Goal: Task Accomplishment & Management: Complete application form

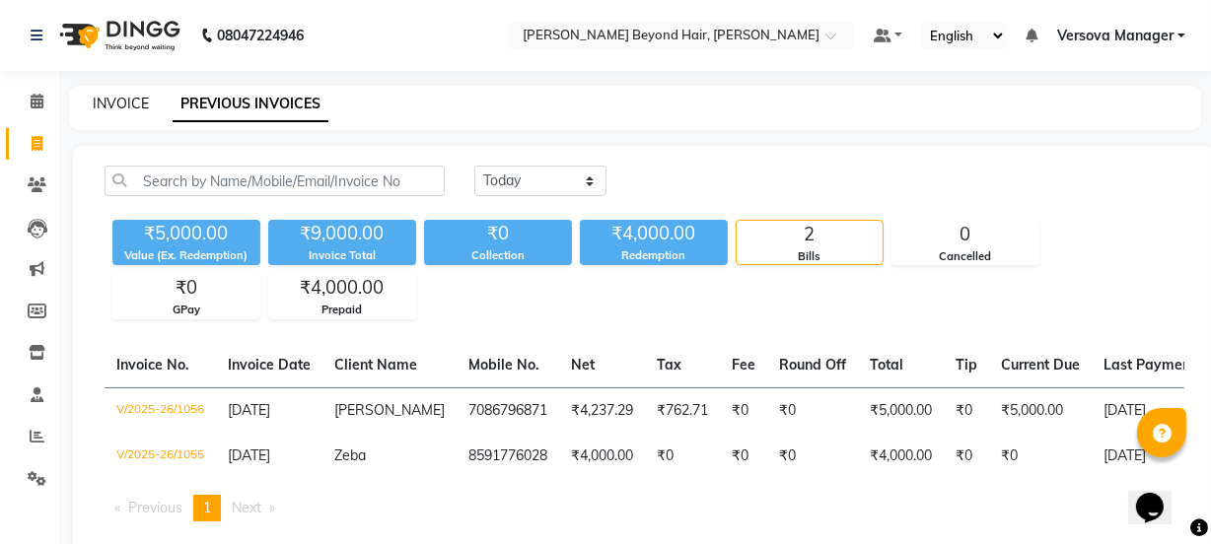
click at [123, 105] on link "INVOICE" at bounding box center [121, 104] width 56 height 18
select select "service"
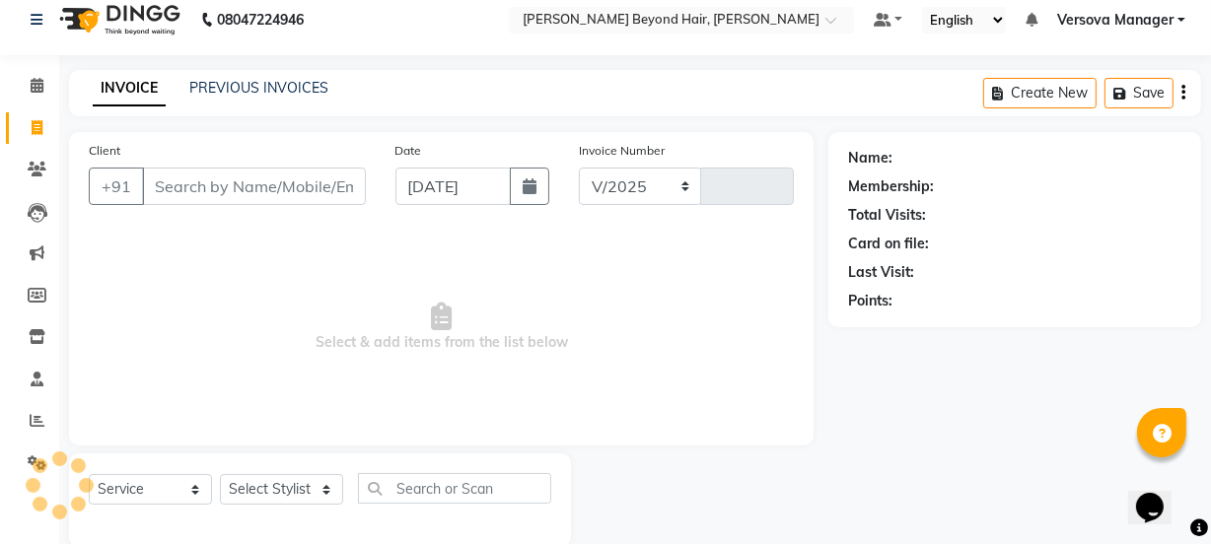
select select "6352"
type input "1057"
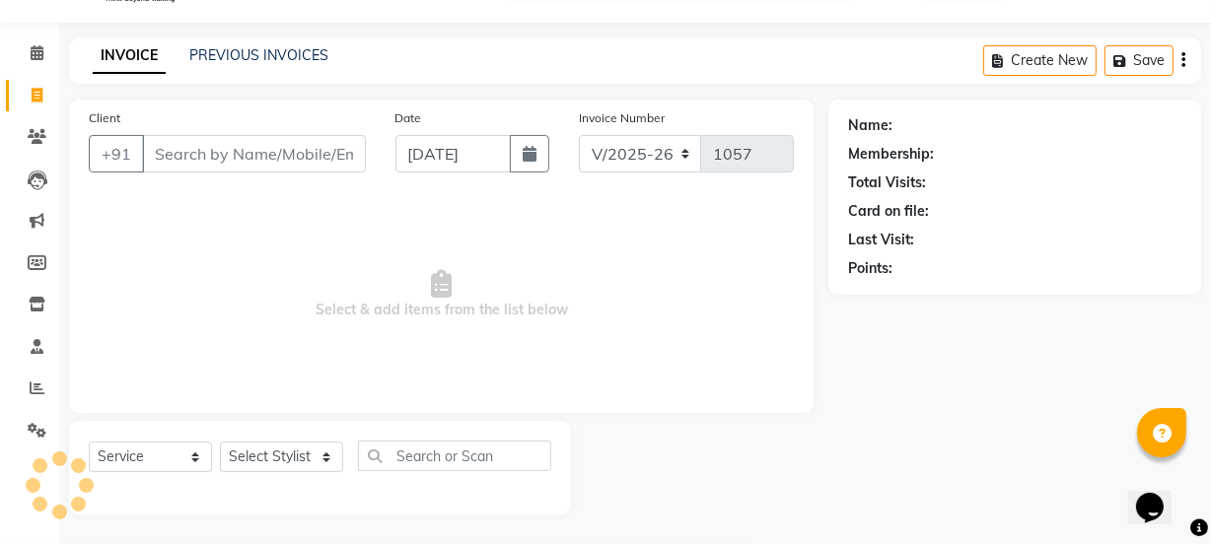
click at [188, 161] on input "Client" at bounding box center [254, 153] width 224 height 37
select select "48071"
click at [188, 161] on input "Client" at bounding box center [254, 153] width 224 height 37
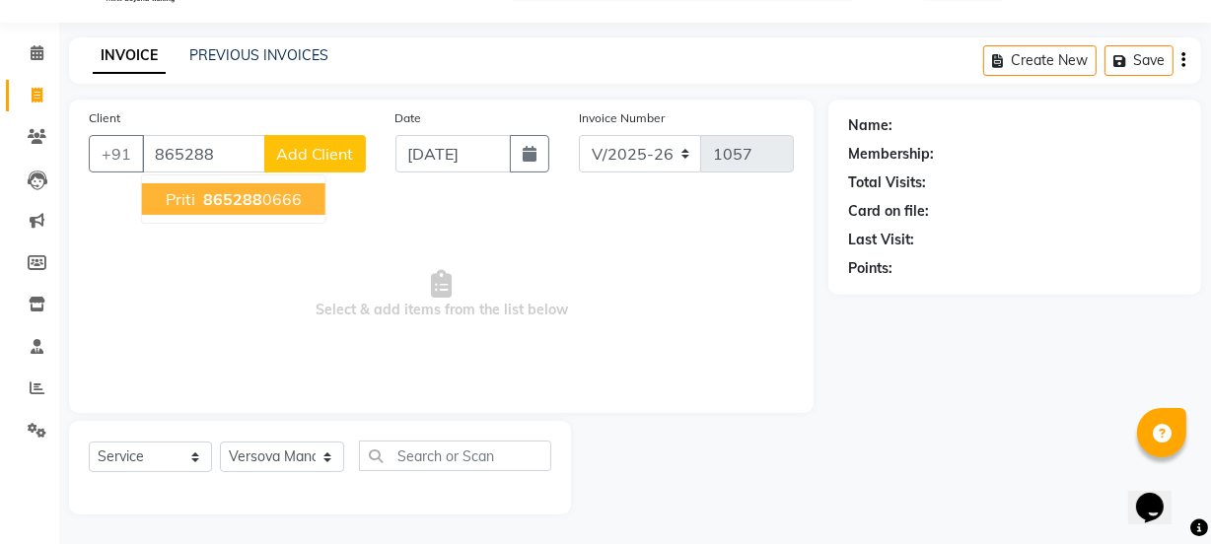
click at [260, 192] on ngb-highlight "865288 0666" at bounding box center [250, 199] width 103 height 20
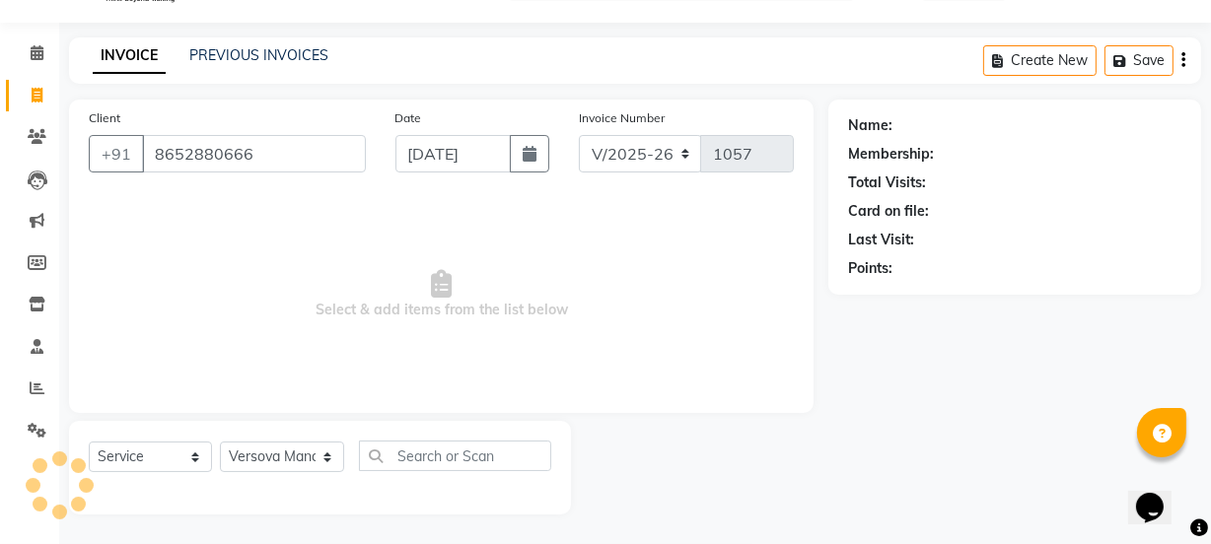
type input "8652880666"
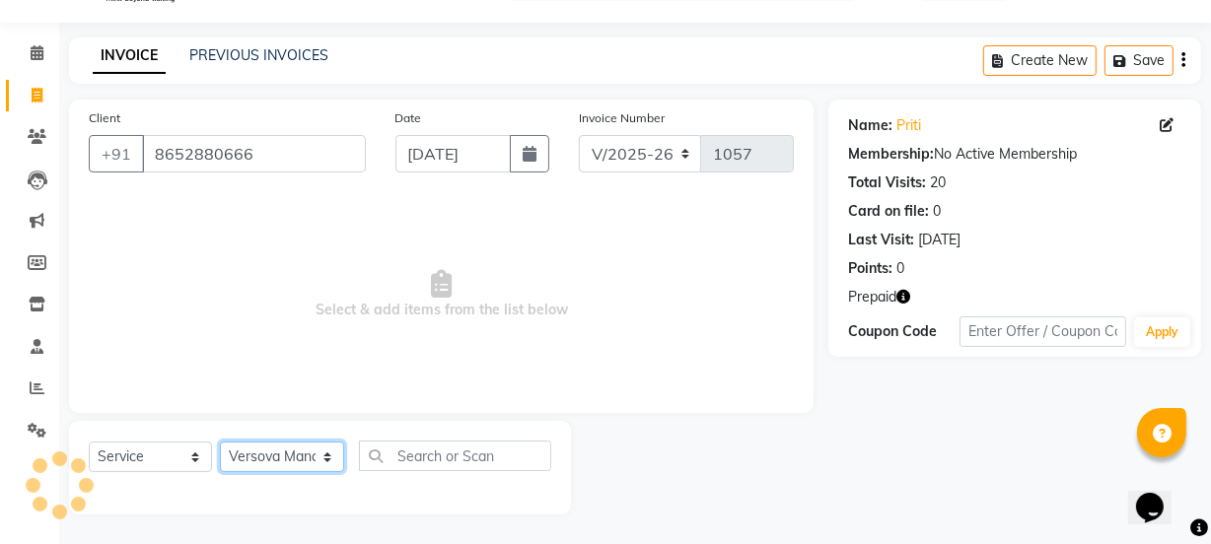
click at [285, 450] on select "Select Stylist ADMIN [PERSON_NAME] [PERSON_NAME] [PERSON_NAME] [PERSON_NAME] [P…" at bounding box center [282, 457] width 124 height 31
select select "59568"
click at [220, 442] on select "Select Stylist ADMIN [PERSON_NAME] [PERSON_NAME] [PERSON_NAME] [PERSON_NAME] [P…" at bounding box center [282, 457] width 124 height 31
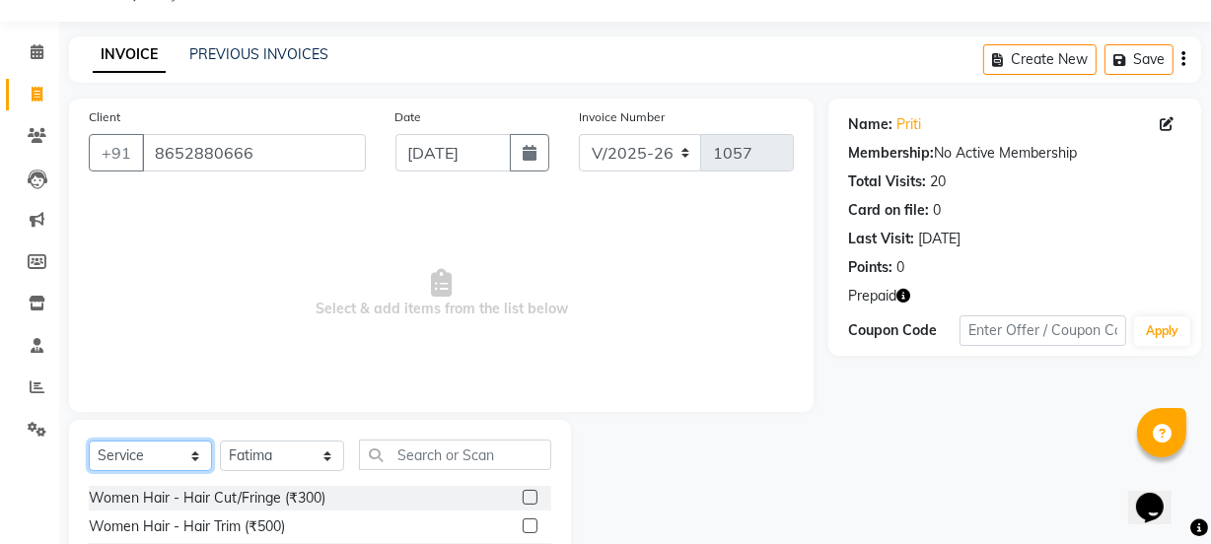
click at [134, 449] on select "Select Service Product Membership Package Voucher Prepaid Gift Card" at bounding box center [150, 456] width 123 height 31
click at [135, 452] on select "Select Service Product Membership Package Voucher Prepaid Gift Card" at bounding box center [150, 456] width 123 height 31
select select "product"
click at [89, 441] on select "Select Service Product Membership Package Voucher Prepaid Gift Card" at bounding box center [150, 456] width 123 height 31
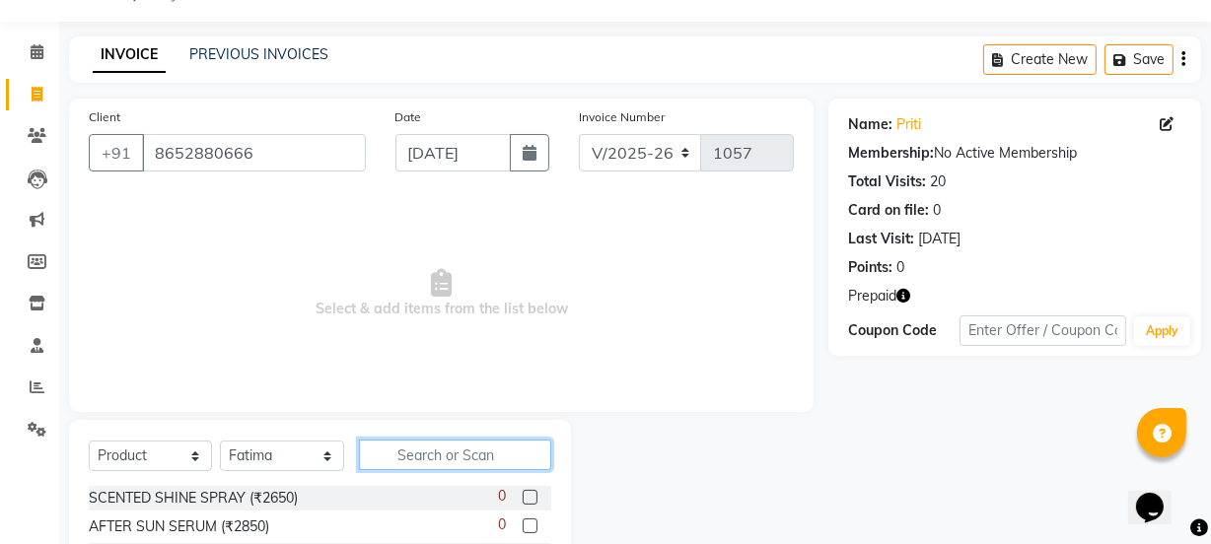
click at [394, 461] on input "text" at bounding box center [454, 455] width 191 height 31
type input "tou"
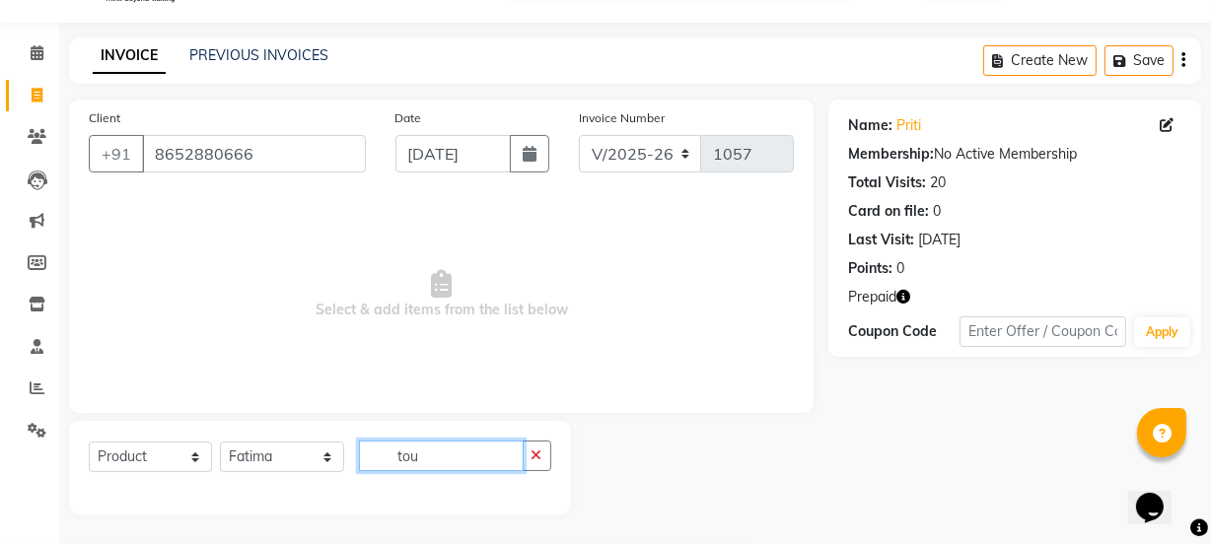
drag, startPoint x: 457, startPoint y: 464, endPoint x: 384, endPoint y: 456, distance: 73.4
click at [384, 456] on input "tou" at bounding box center [441, 456] width 164 height 31
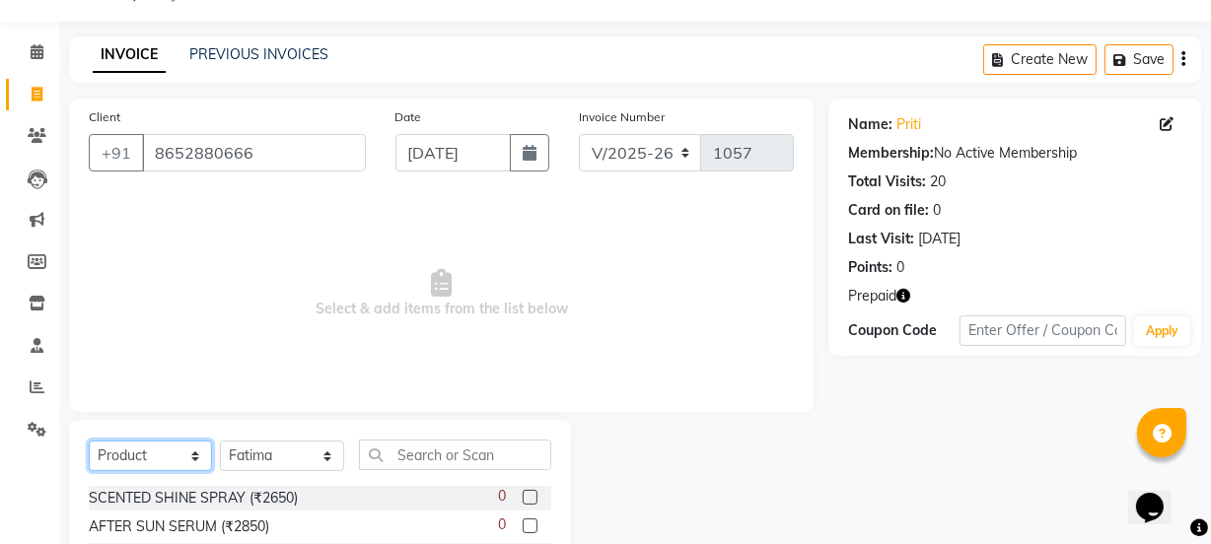
click at [184, 454] on select "Select Service Product Membership Package Voucher Prepaid Gift Card" at bounding box center [150, 456] width 123 height 31
select select "service"
click at [89, 441] on select "Select Service Product Membership Package Voucher Prepaid Gift Card" at bounding box center [150, 456] width 123 height 31
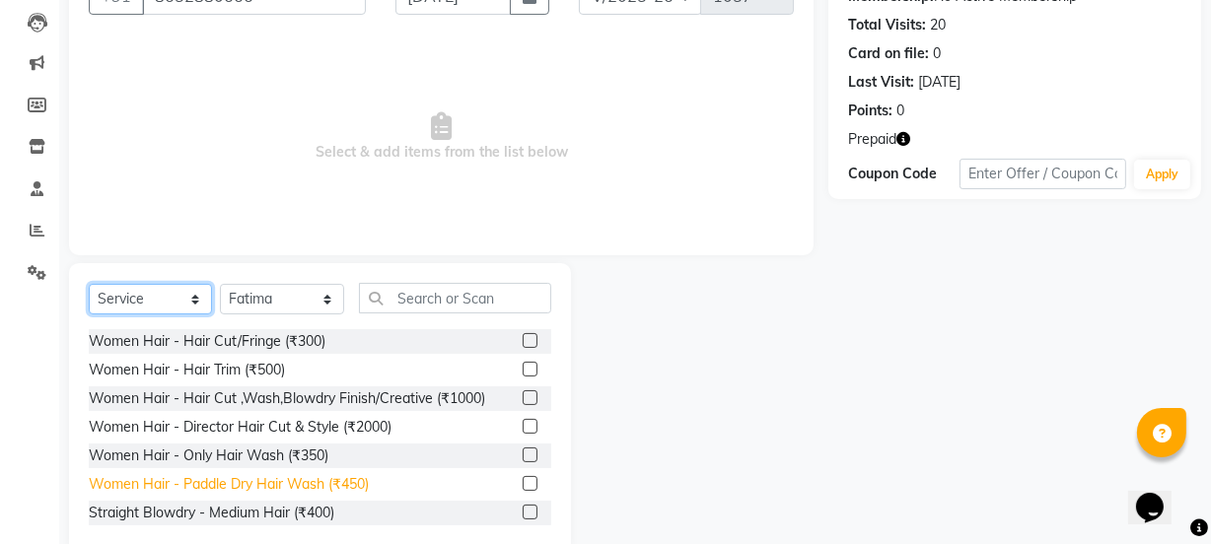
scroll to position [246, 0]
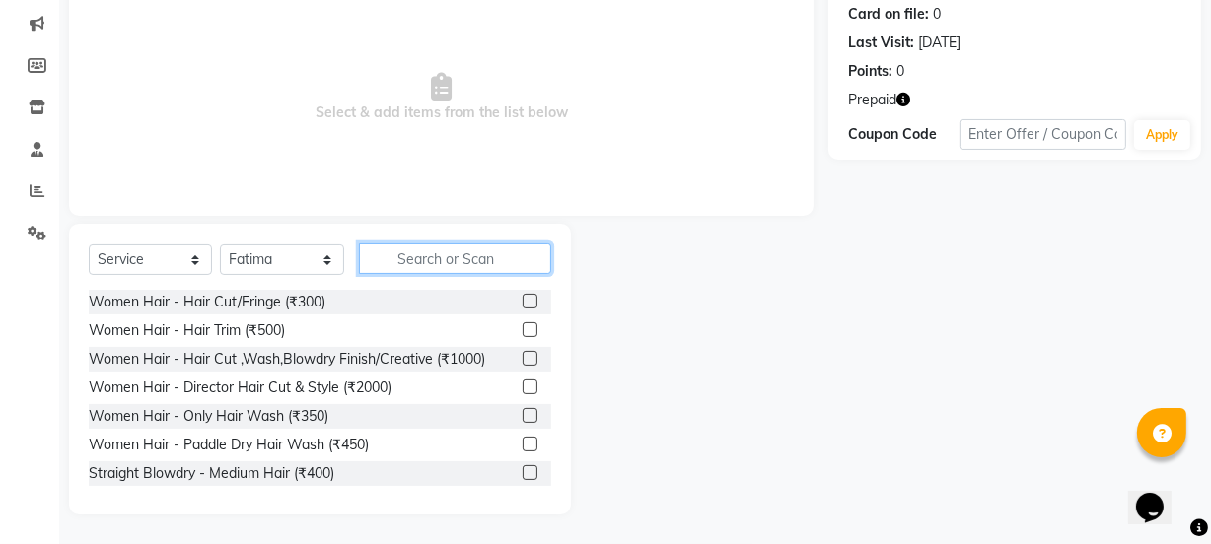
click at [461, 263] on input "text" at bounding box center [454, 258] width 191 height 31
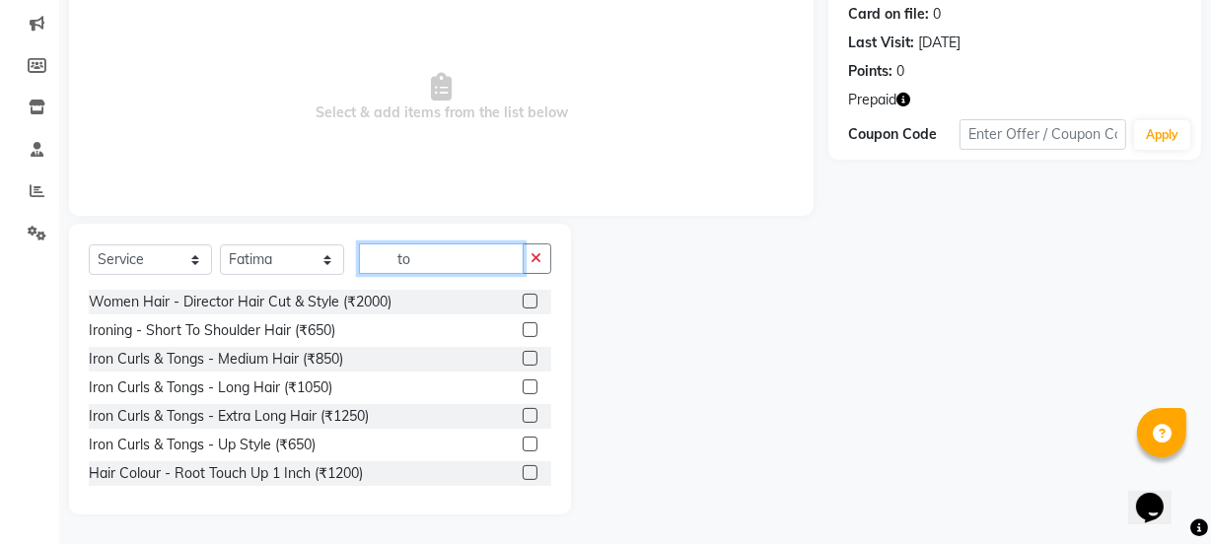
type input "tou"
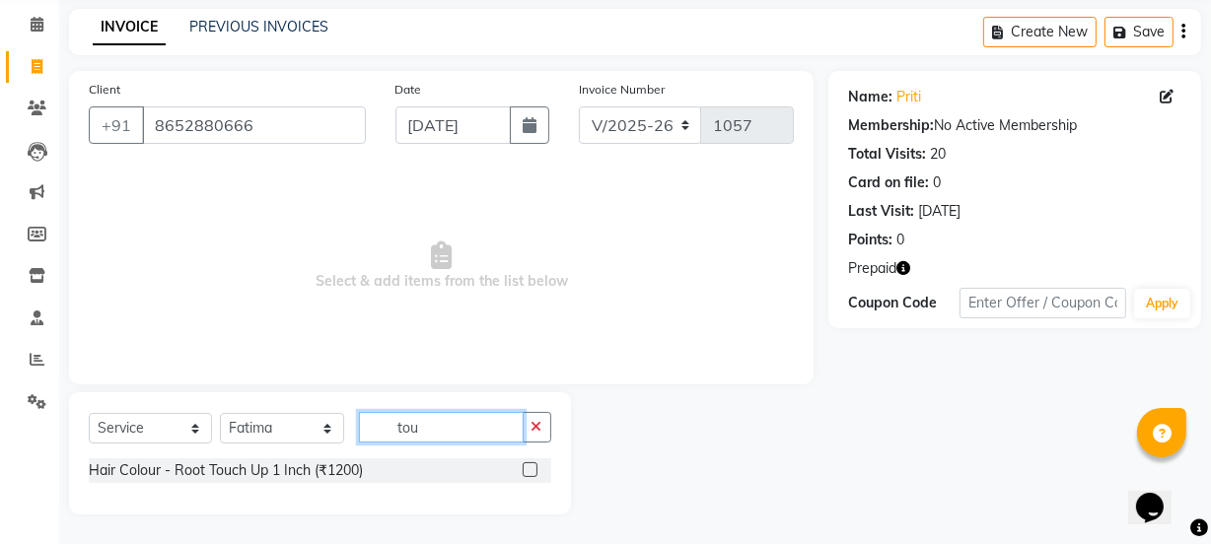
drag, startPoint x: 458, startPoint y: 431, endPoint x: 334, endPoint y: 416, distance: 125.1
click at [334, 416] on div "Select Service Product Membership Package Voucher Prepaid Gift Card Select Styl…" at bounding box center [320, 435] width 462 height 46
type input "touc"
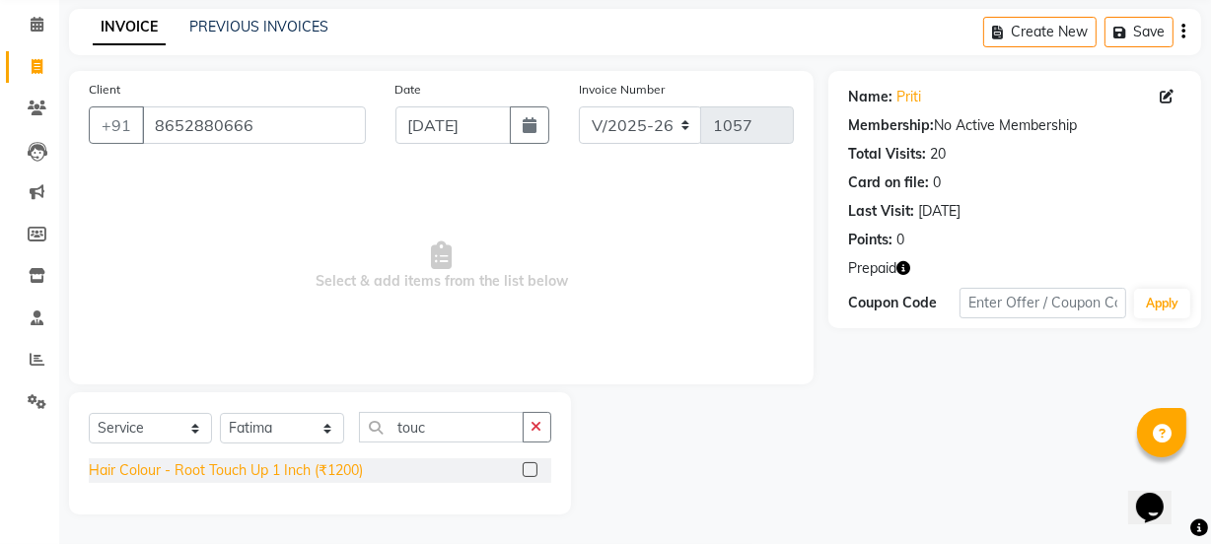
click at [317, 471] on div "Hair Colour - Root Touch Up 1 Inch (₹1200)" at bounding box center [226, 470] width 274 height 21
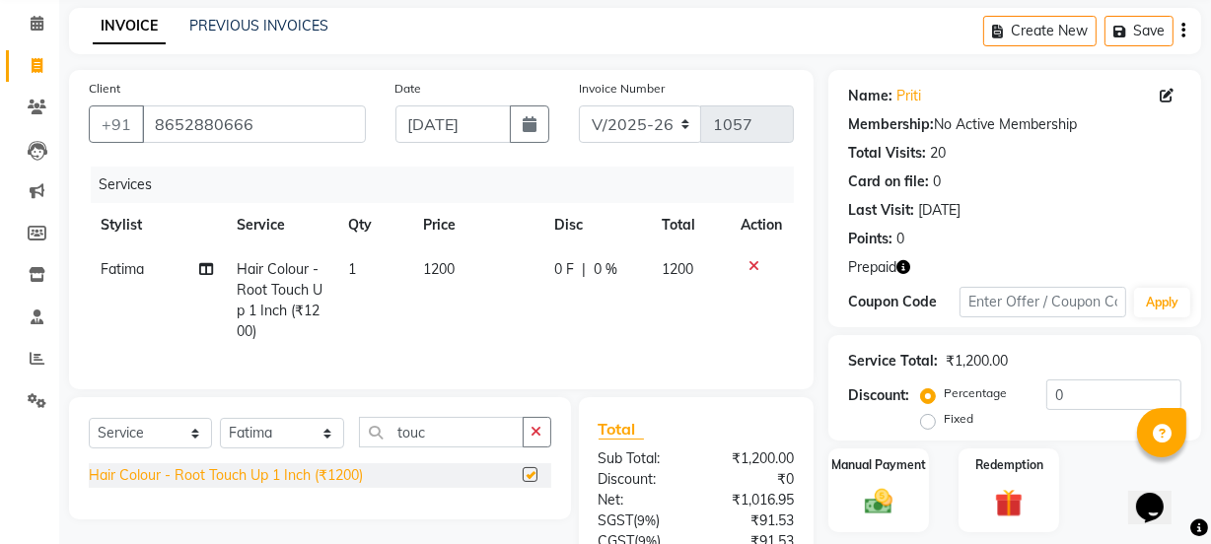
checkbox input "false"
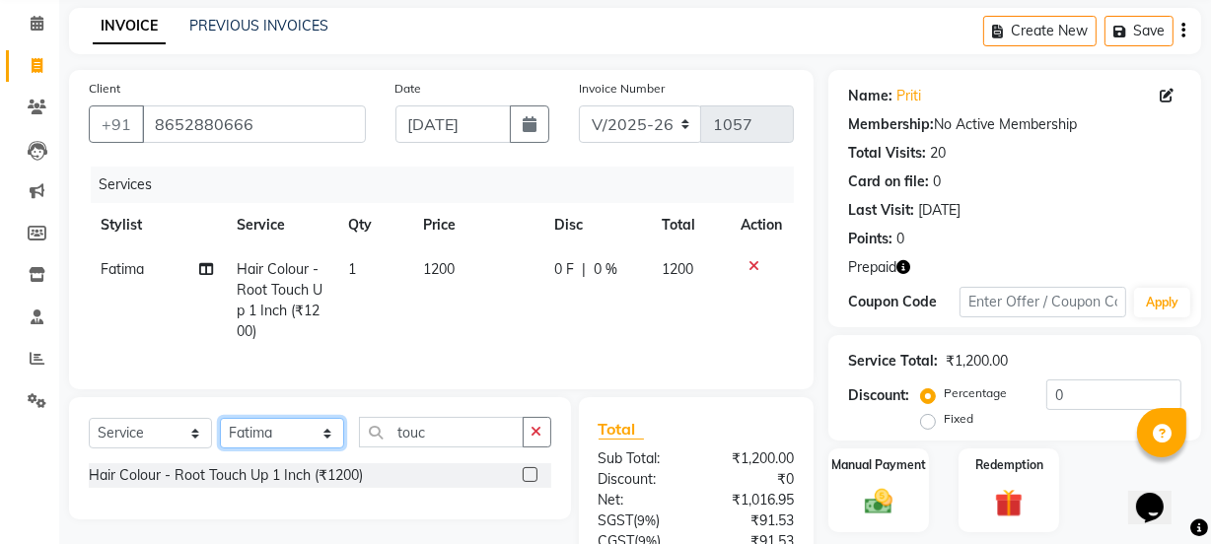
click at [303, 447] on select "Select Stylist ADMIN [PERSON_NAME] [PERSON_NAME] [PERSON_NAME] [PERSON_NAME] [P…" at bounding box center [282, 433] width 124 height 31
select select "59529"
click at [220, 432] on select "Select Stylist ADMIN [PERSON_NAME] [PERSON_NAME] [PERSON_NAME] [PERSON_NAME] [P…" at bounding box center [282, 433] width 124 height 31
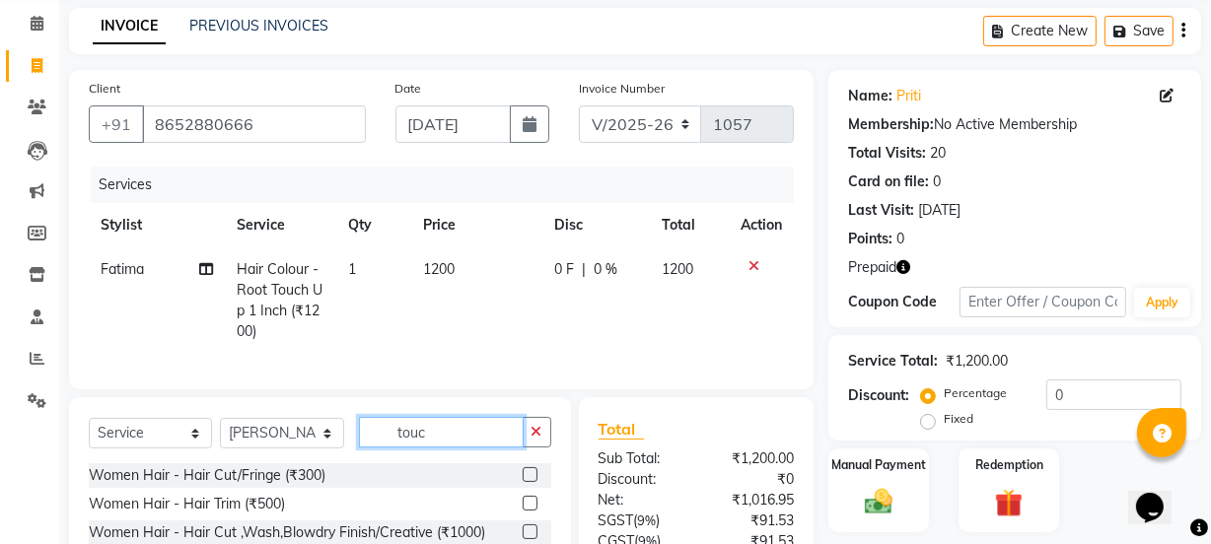
drag, startPoint x: 433, startPoint y: 452, endPoint x: 365, endPoint y: 430, distance: 71.4
click at [365, 430] on input "touc" at bounding box center [441, 432] width 164 height 31
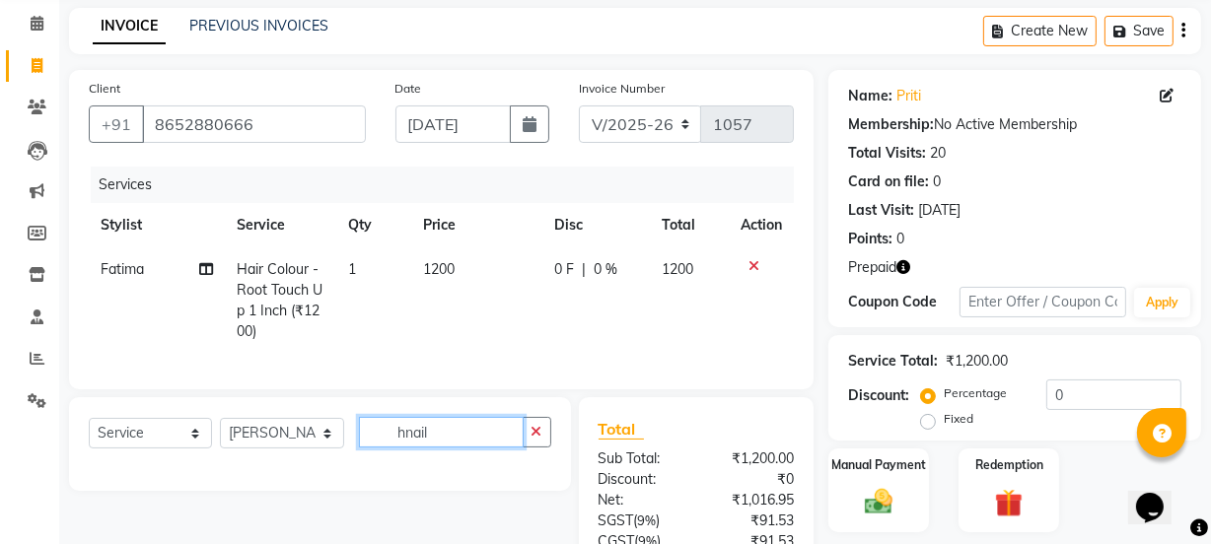
drag, startPoint x: 488, startPoint y: 454, endPoint x: 337, endPoint y: 422, distance: 154.3
click at [349, 421] on div "Select Service Product Membership Package Voucher Prepaid Gift Card Select Styl…" at bounding box center [320, 444] width 502 height 94
type input "crom"
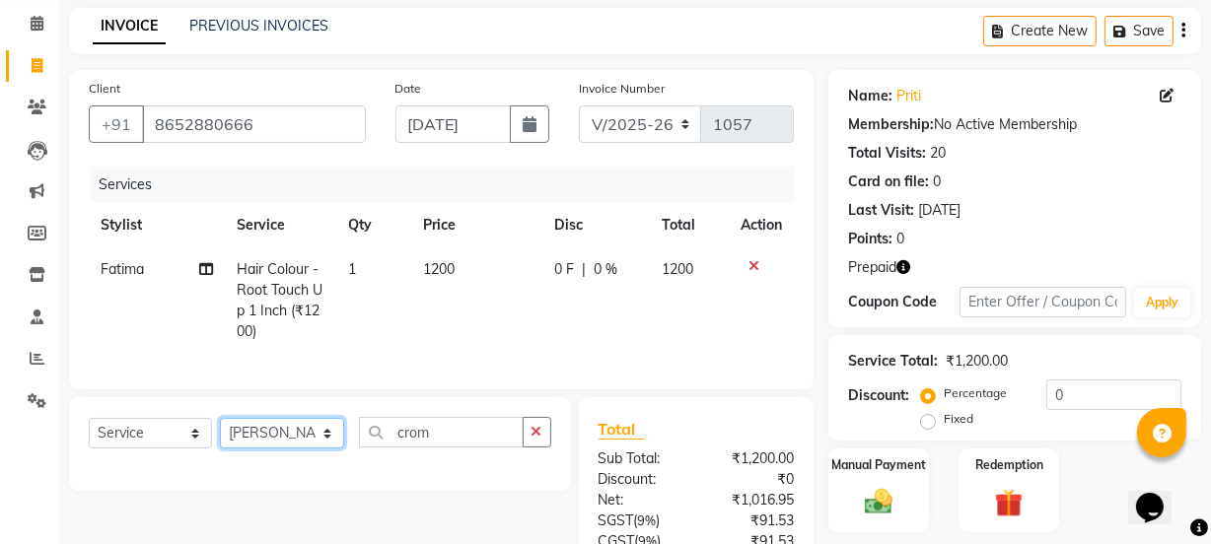
click at [317, 449] on select "Select Stylist ADMIN [PERSON_NAME] [PERSON_NAME] [PERSON_NAME] [PERSON_NAME] [P…" at bounding box center [282, 433] width 124 height 31
click at [311, 448] on select "Select Stylist ADMIN [PERSON_NAME] [PERSON_NAME] [PERSON_NAME] [PERSON_NAME] [P…" at bounding box center [282, 433] width 124 height 31
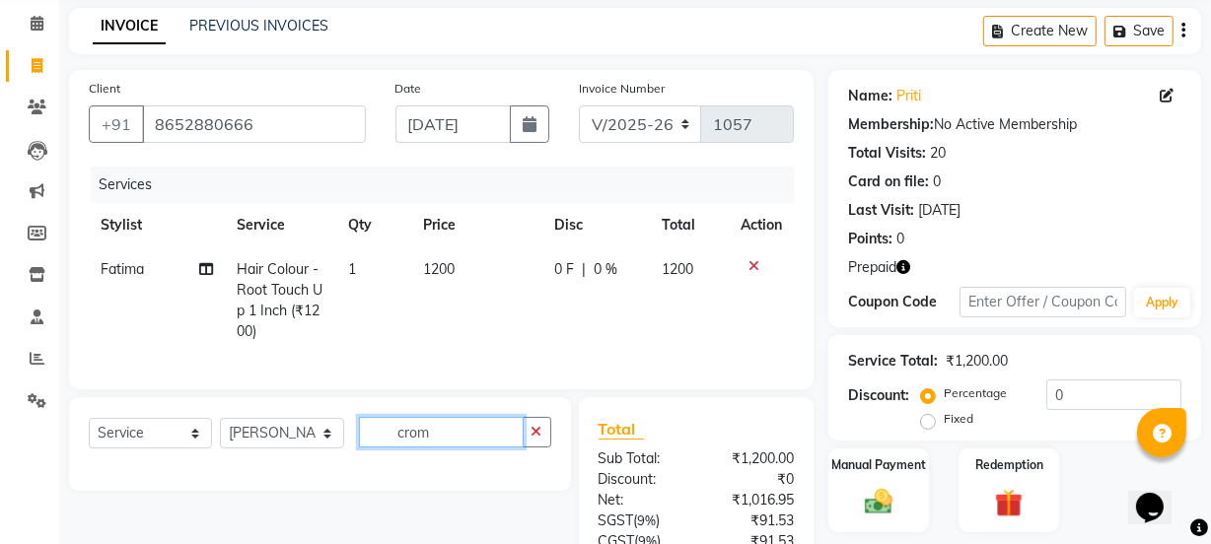
drag, startPoint x: 448, startPoint y: 452, endPoint x: 380, endPoint y: 443, distance: 68.7
click at [380, 443] on input "crom" at bounding box center [441, 432] width 164 height 31
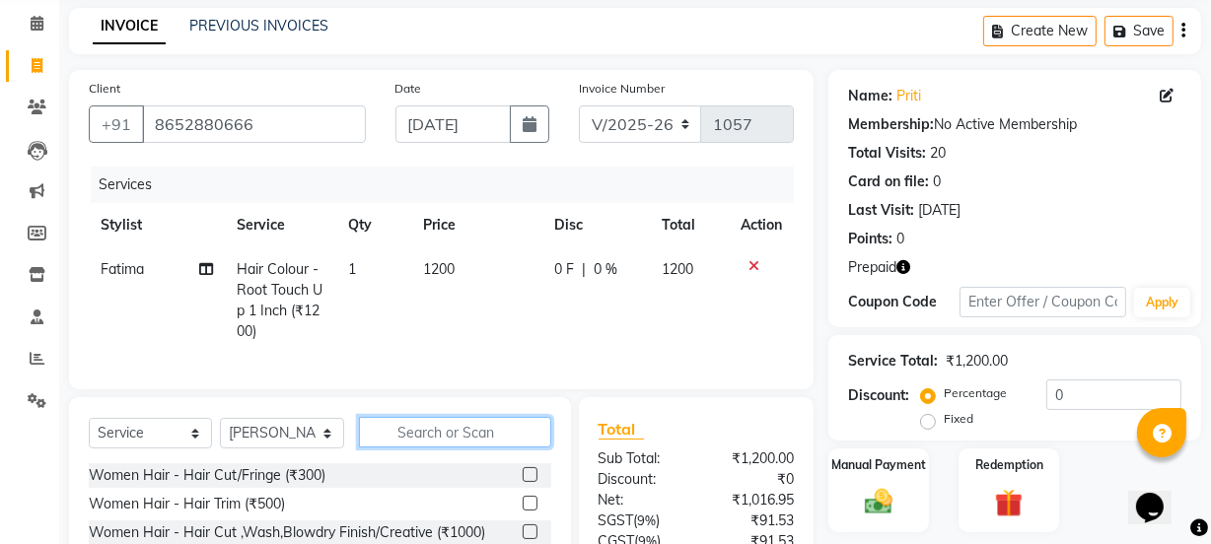
type input "n"
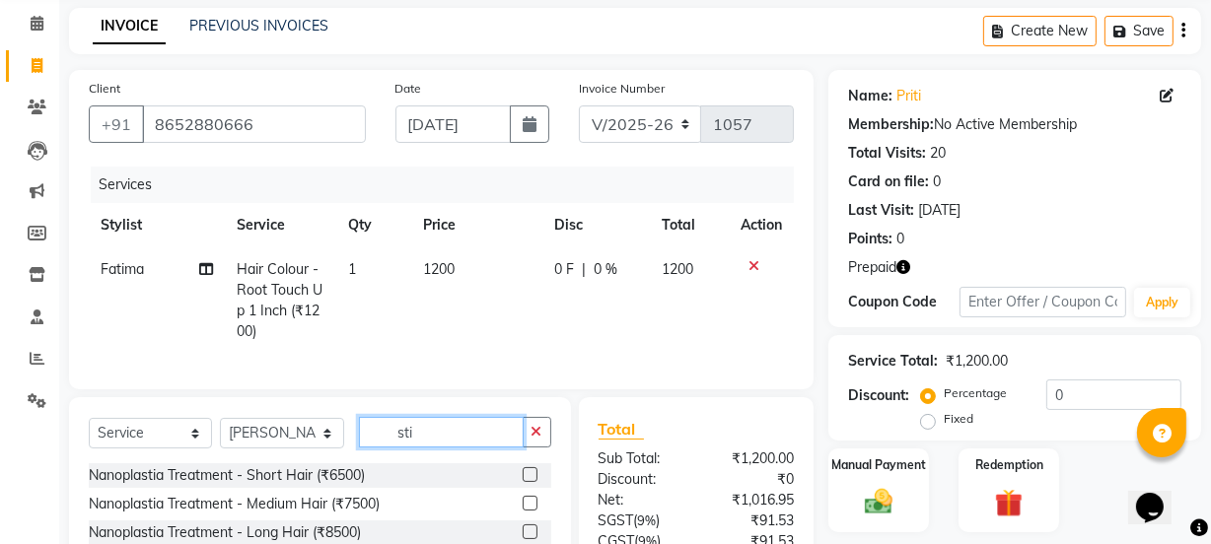
type input "stik"
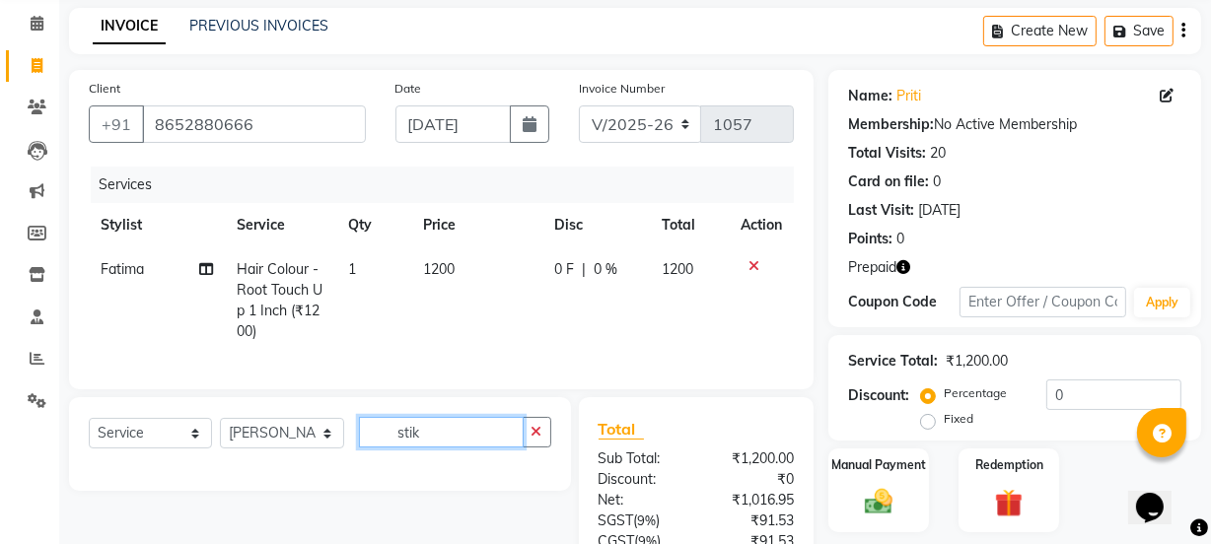
drag, startPoint x: 445, startPoint y: 452, endPoint x: 338, endPoint y: 438, distance: 107.5
click at [343, 436] on div "Select Service Product Membership Package Voucher Prepaid Gift Card Select Styl…" at bounding box center [320, 440] width 462 height 46
type input "stikcon"
drag, startPoint x: 472, startPoint y: 449, endPoint x: 243, endPoint y: 435, distance: 229.1
click at [243, 435] on div "Select Service Product Membership Package Voucher Prepaid Gift Card Select Styl…" at bounding box center [320, 440] width 462 height 46
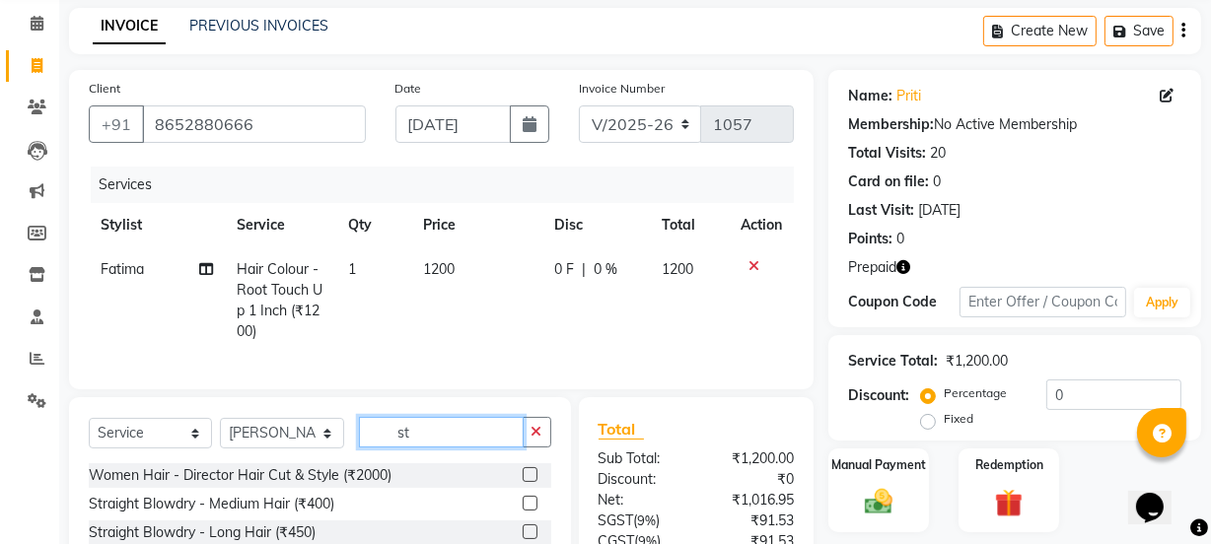
type input "s"
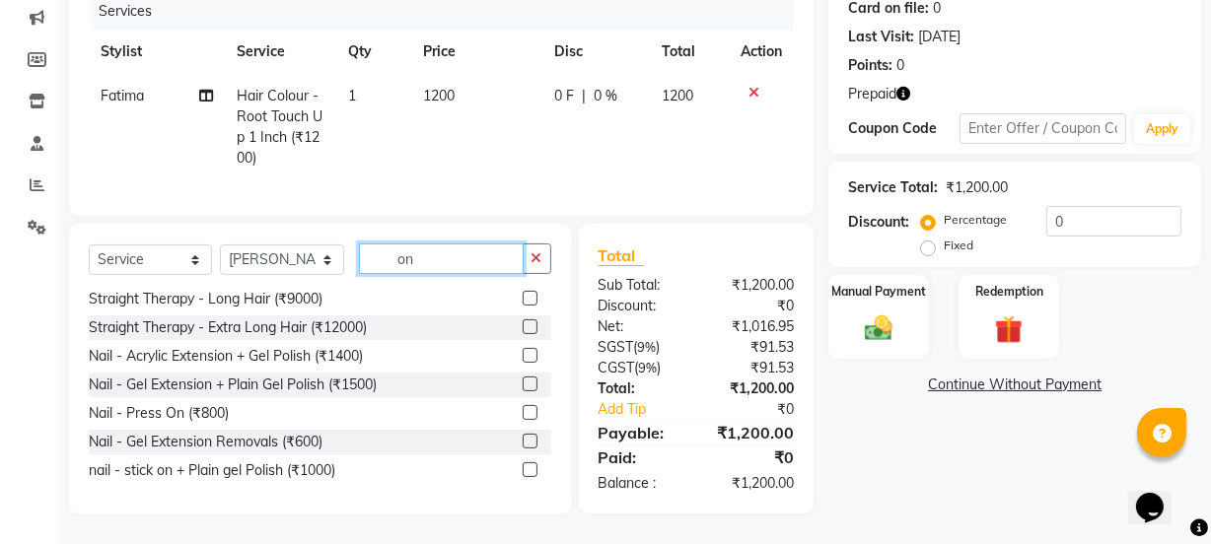
scroll to position [717, 0]
type input "on"
click at [196, 414] on div "Nail - Press On (₹800)" at bounding box center [159, 414] width 140 height 21
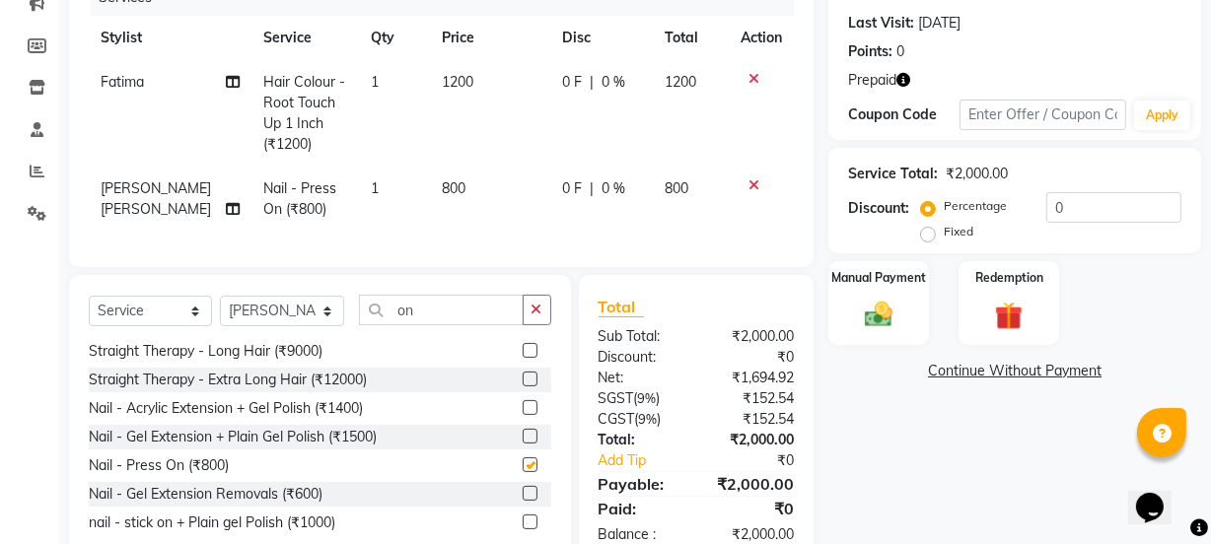
checkbox input "false"
click at [467, 190] on td "800" at bounding box center [490, 199] width 121 height 65
select select "59529"
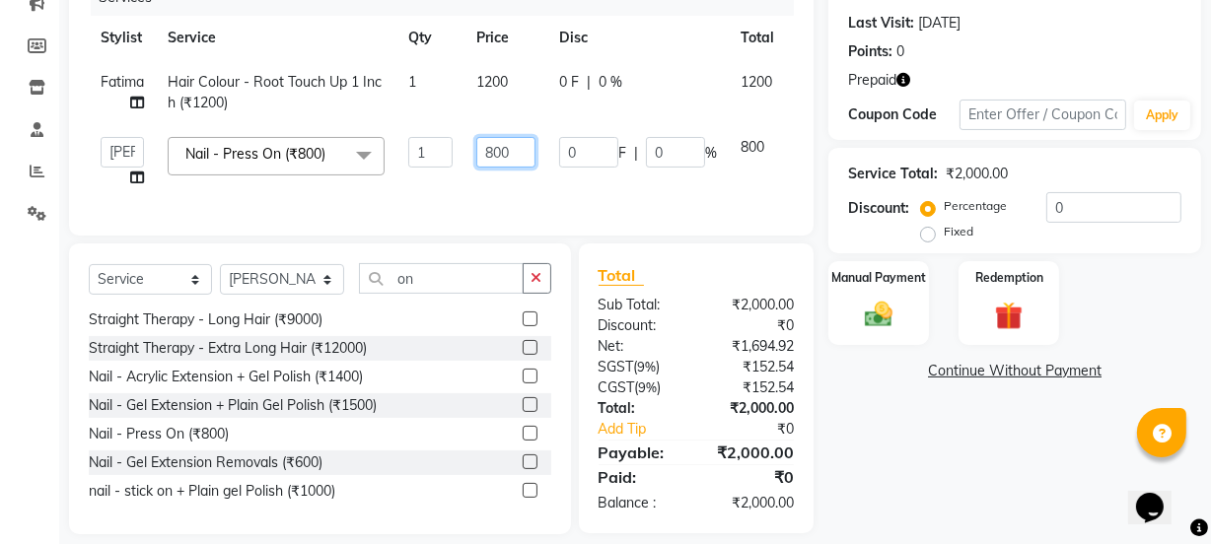
drag, startPoint x: 525, startPoint y: 159, endPoint x: 418, endPoint y: 172, distance: 108.2
click at [418, 172] on tr "ADMIN [PERSON_NAME] [PERSON_NAME] [PERSON_NAME] [PERSON_NAME] [PERSON_NAME] Pra…" at bounding box center [470, 162] width 762 height 75
type input "1000"
click at [531, 194] on td "1000" at bounding box center [505, 162] width 83 height 75
select select "59529"
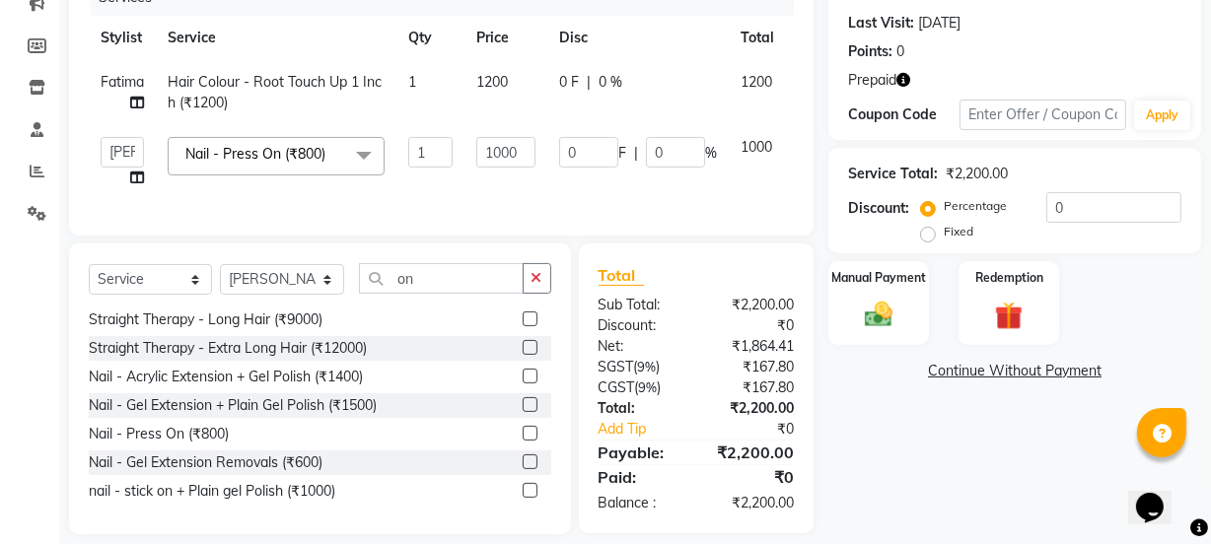
click at [554, 301] on div "Select Service Product Membership Package Voucher Prepaid Gift Card Select Styl…" at bounding box center [320, 388] width 502 height 291
click at [532, 285] on icon "button" at bounding box center [536, 278] width 11 height 14
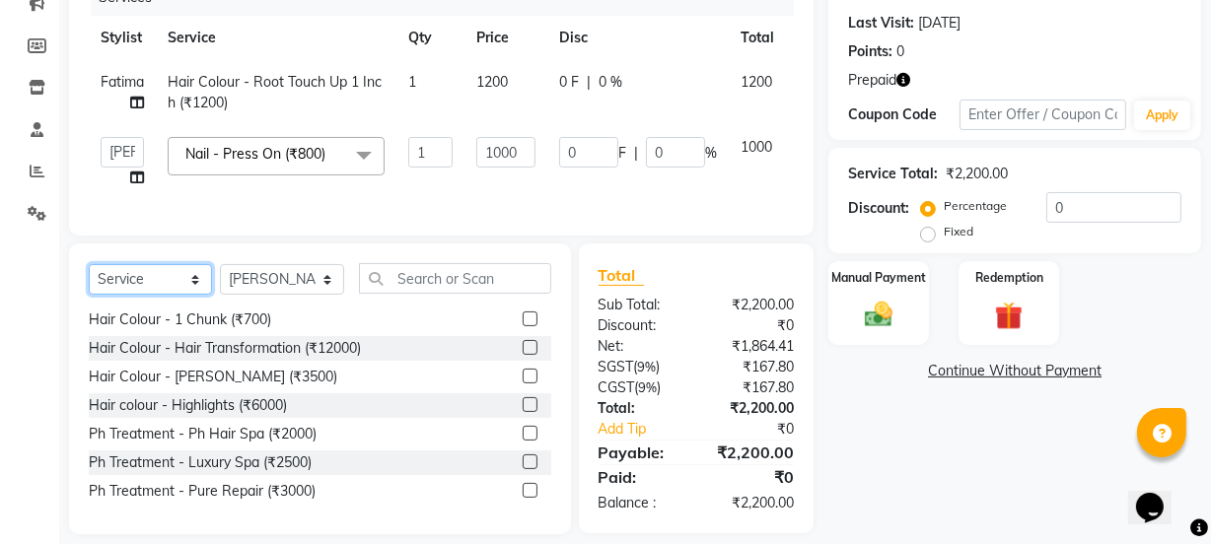
click at [182, 295] on select "Select Service Product Membership Package Voucher Prepaid Gift Card" at bounding box center [150, 279] width 123 height 31
select select "product"
click at [89, 278] on select "Select Service Product Membership Package Voucher Prepaid Gift Card" at bounding box center [150, 279] width 123 height 31
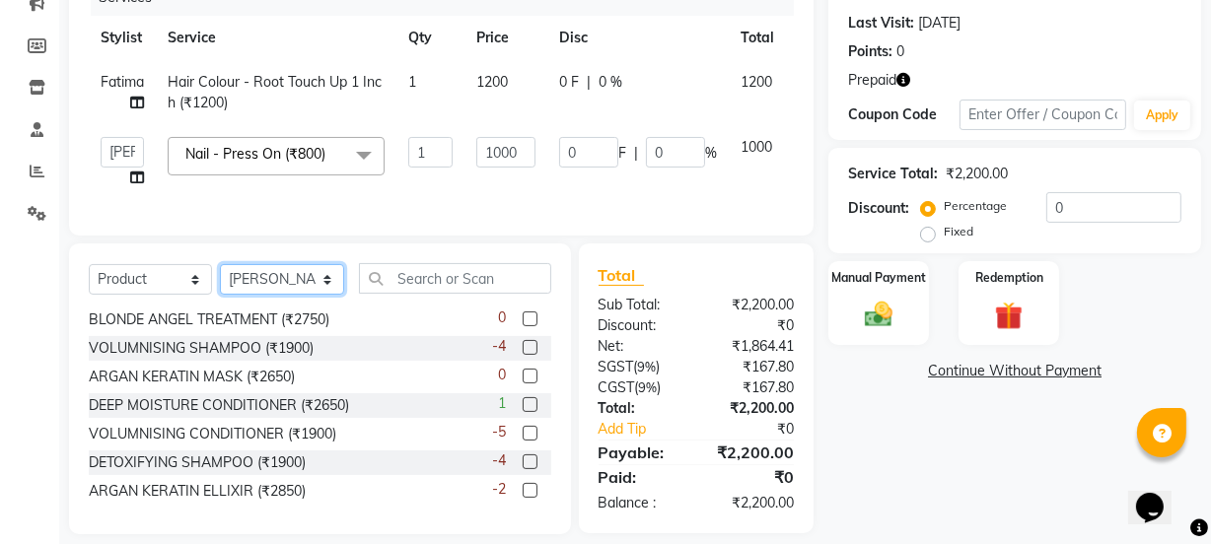
click at [289, 279] on select "Select Stylist ADMIN [PERSON_NAME] [PERSON_NAME] [PERSON_NAME] [PERSON_NAME] [P…" at bounding box center [282, 279] width 124 height 31
select select "59568"
click at [220, 278] on select "Select Stylist ADMIN [PERSON_NAME] [PERSON_NAME] [PERSON_NAME] [PERSON_NAME] [P…" at bounding box center [282, 279] width 124 height 31
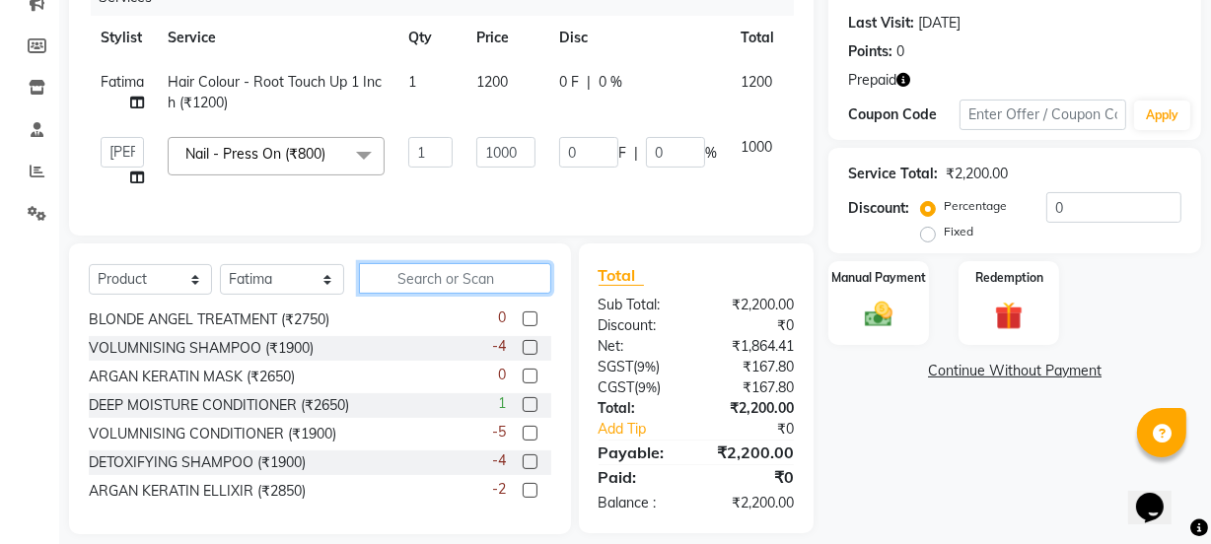
click at [394, 276] on input "text" at bounding box center [454, 278] width 191 height 31
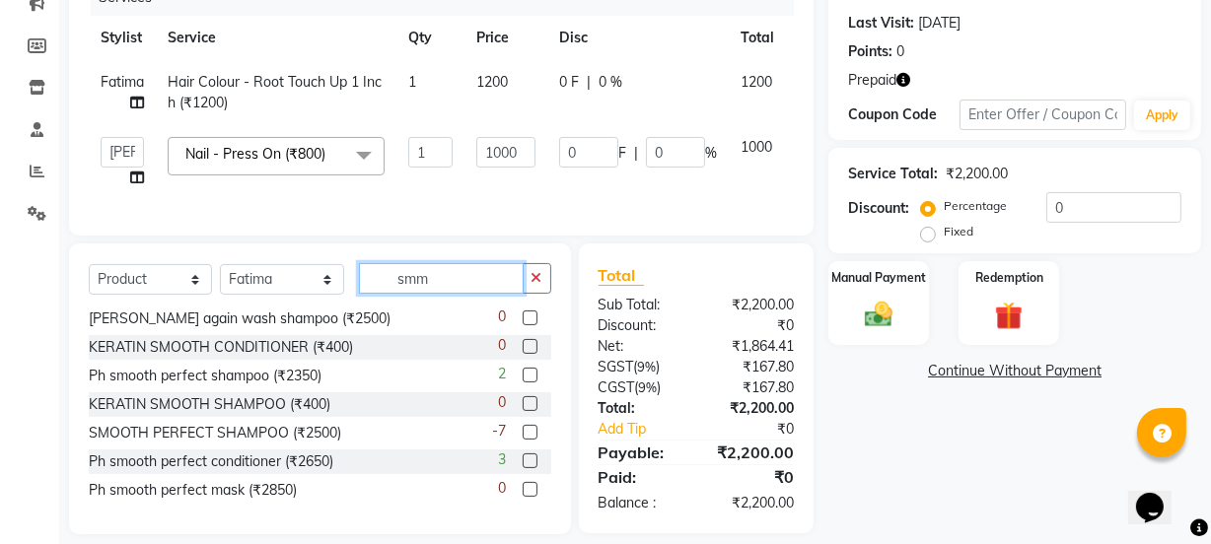
scroll to position [0, 0]
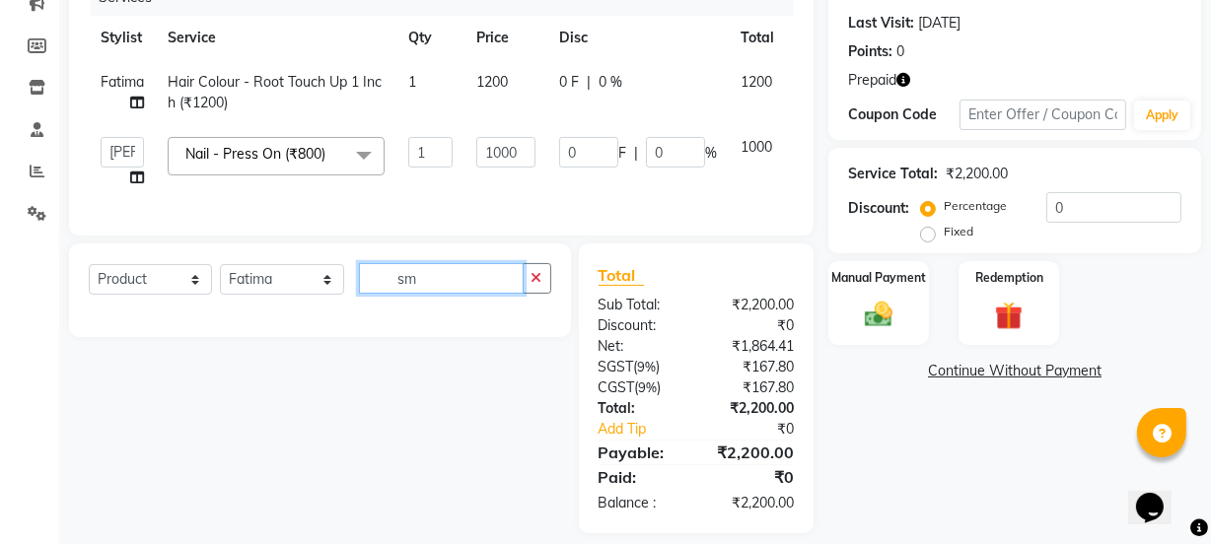
type input "s"
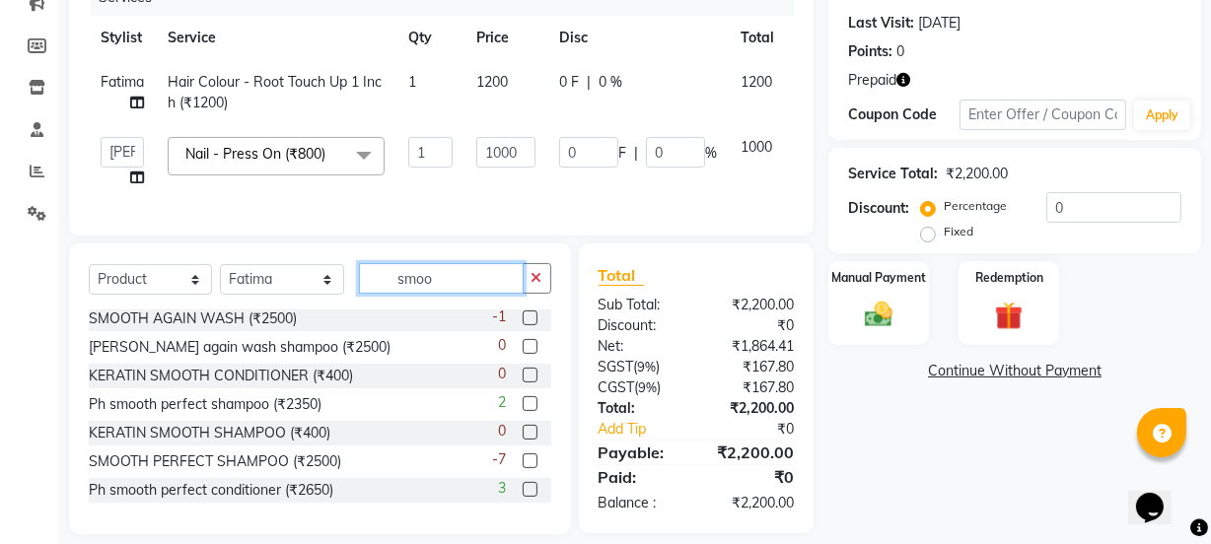
scroll to position [178, 0]
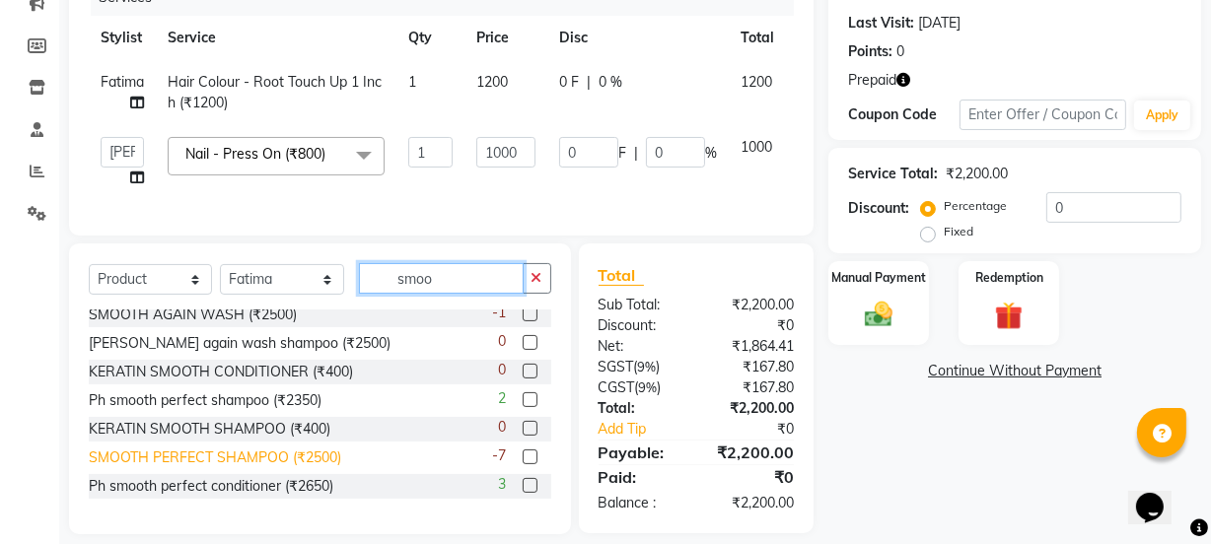
type input "smoo"
click at [317, 468] on div "SMOOTH PERFECT SHAMPOO (₹2500)" at bounding box center [215, 458] width 252 height 21
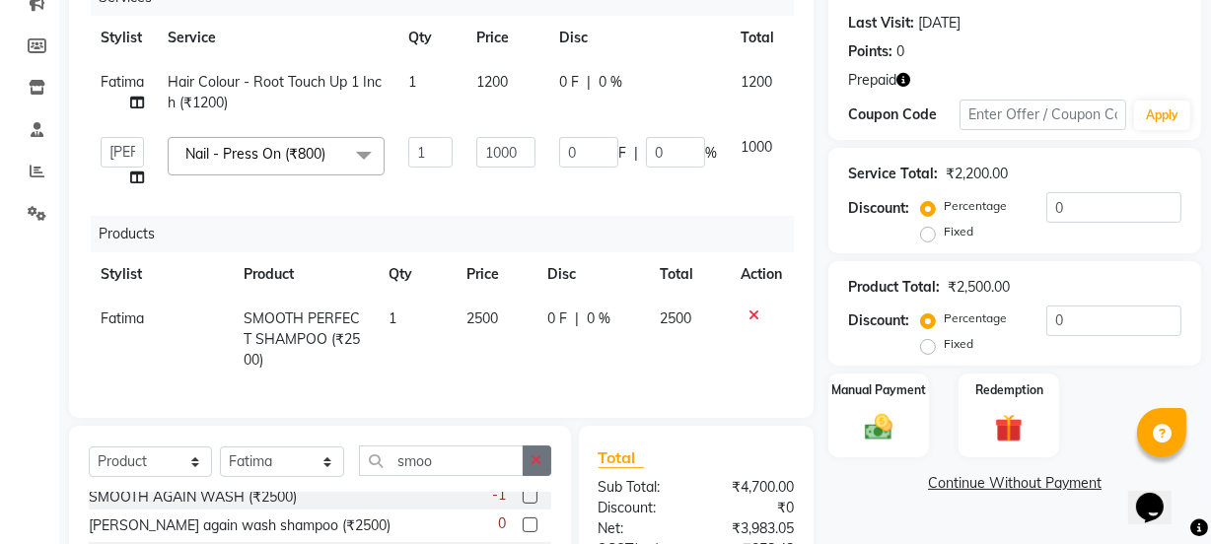
checkbox input "false"
click at [871, 416] on img at bounding box center [878, 428] width 47 height 34
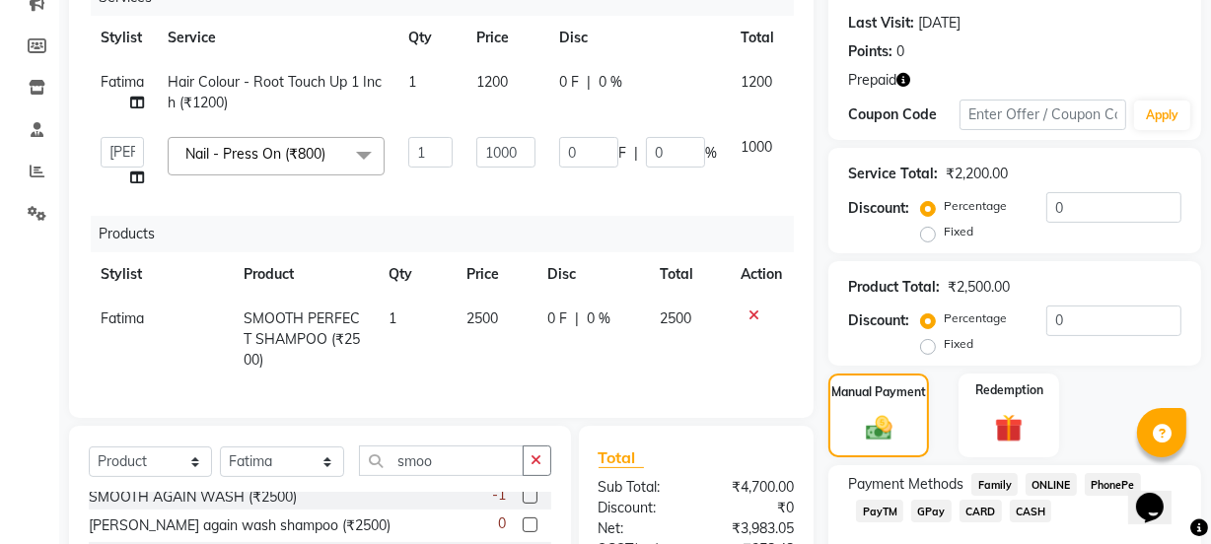
scroll to position [481, 0]
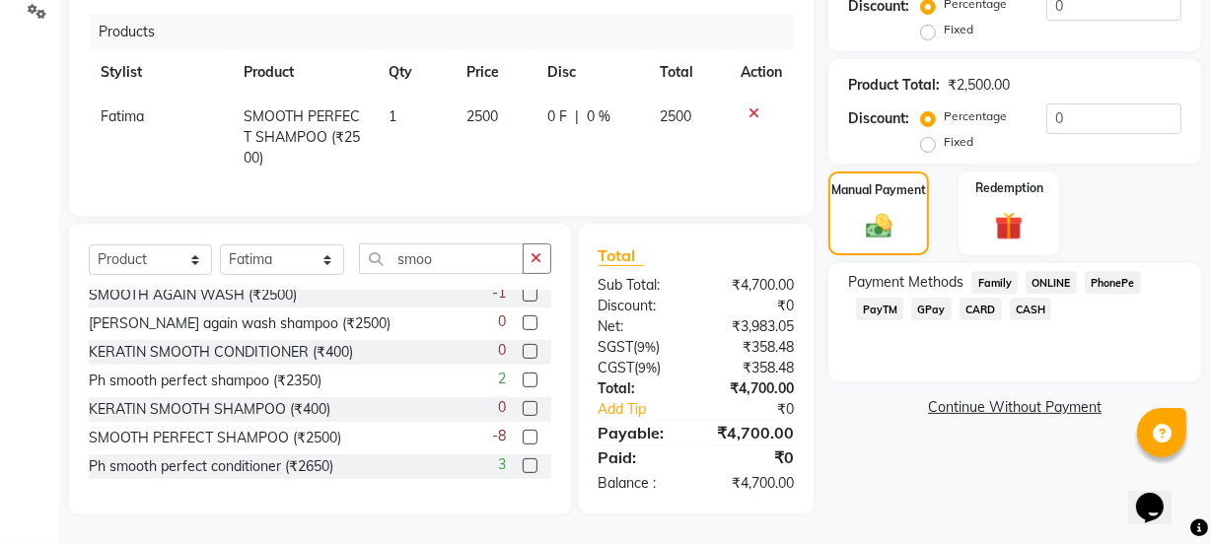
click at [909, 298] on div "GPay" at bounding box center [927, 311] width 48 height 27
click at [928, 298] on span "GPay" at bounding box center [931, 309] width 40 height 23
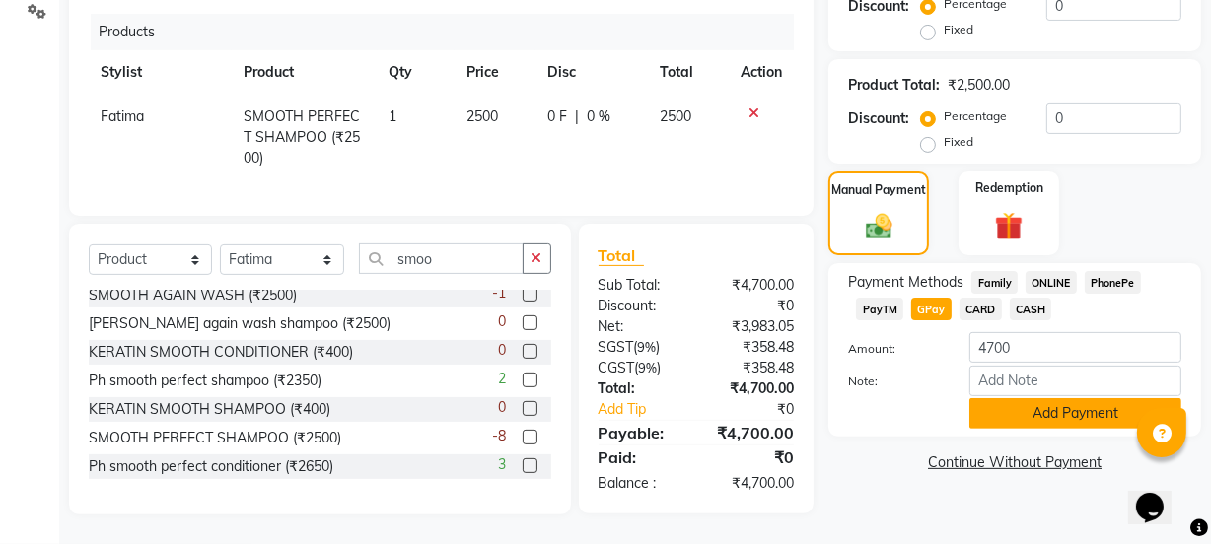
click at [1015, 405] on button "Add Payment" at bounding box center [1075, 413] width 212 height 31
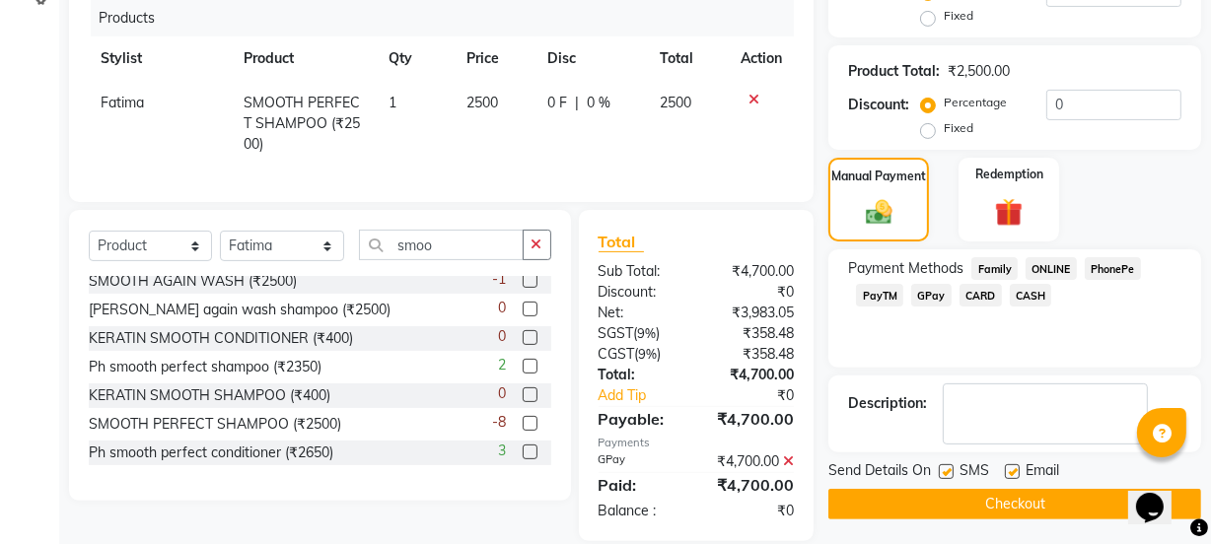
scroll to position [521, 0]
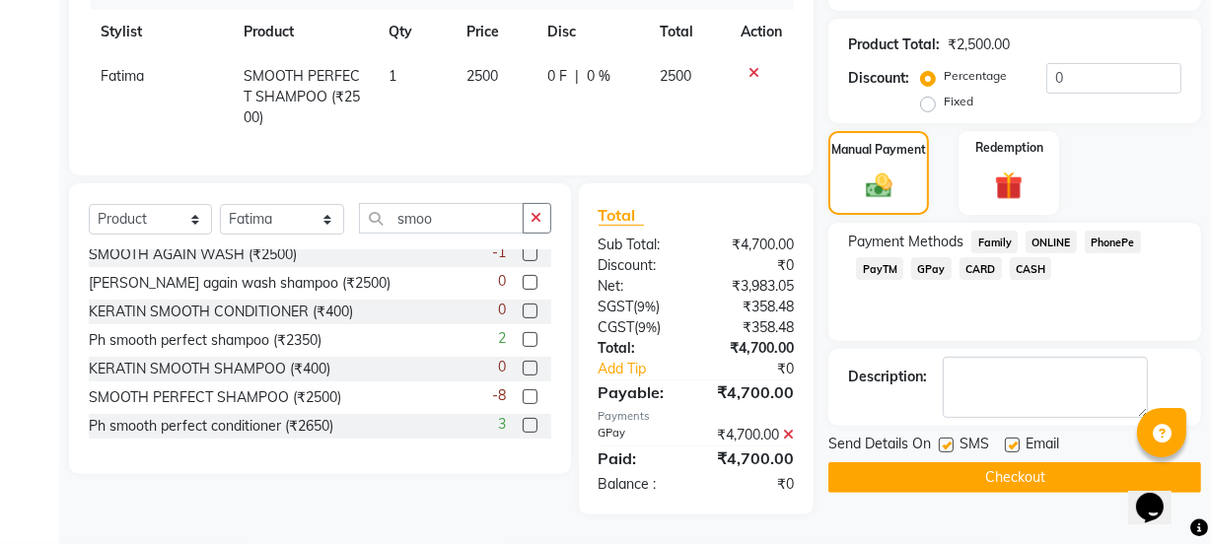
click at [944, 438] on label at bounding box center [945, 445] width 15 height 15
click at [944, 440] on input "checkbox" at bounding box center [944, 446] width 13 height 13
checkbox input "false"
click at [941, 462] on button "Checkout" at bounding box center [1014, 477] width 373 height 31
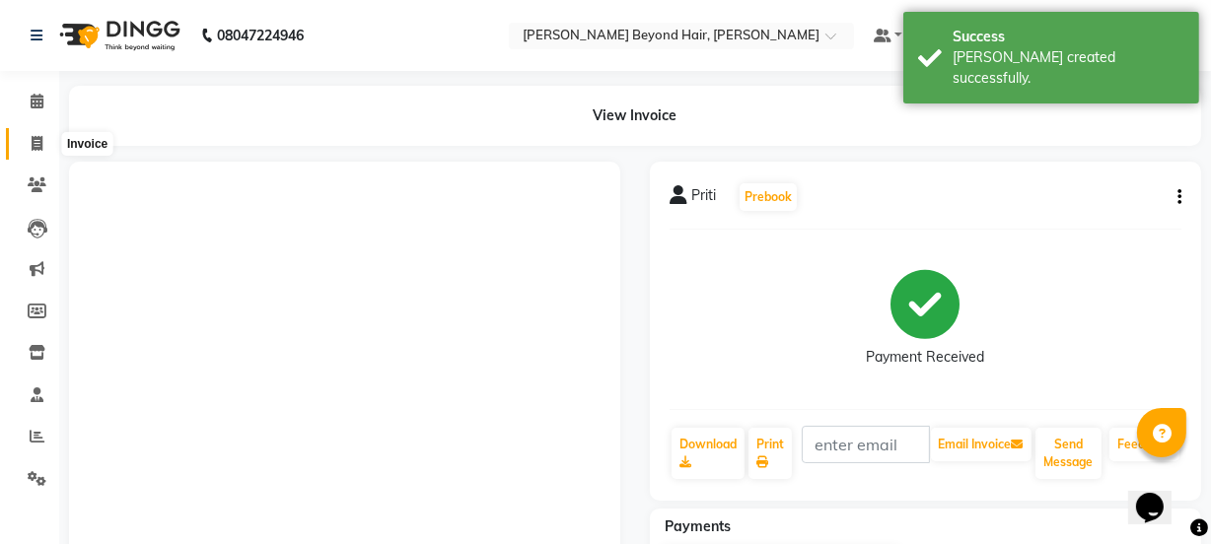
click at [45, 138] on span at bounding box center [37, 144] width 35 height 23
select select "service"
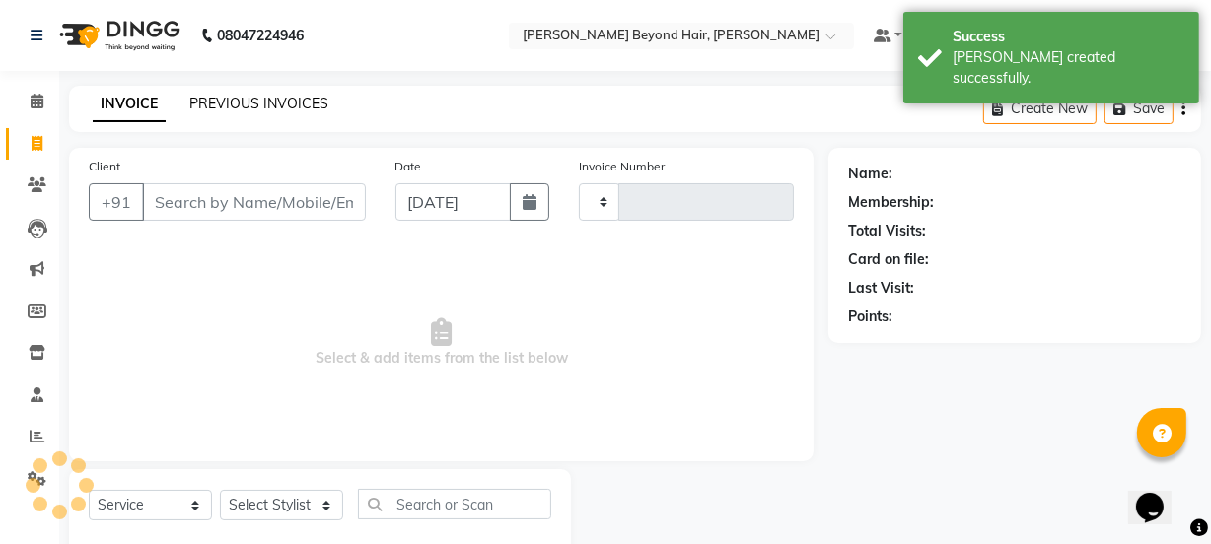
scroll to position [49, 0]
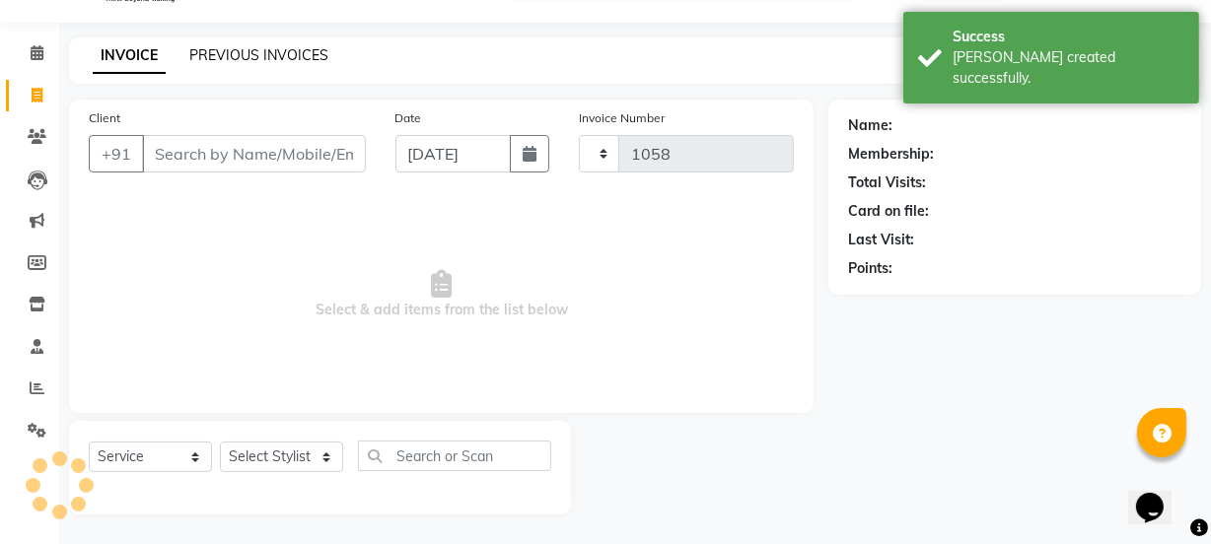
click at [252, 58] on link "PREVIOUS INVOICES" at bounding box center [258, 55] width 139 height 18
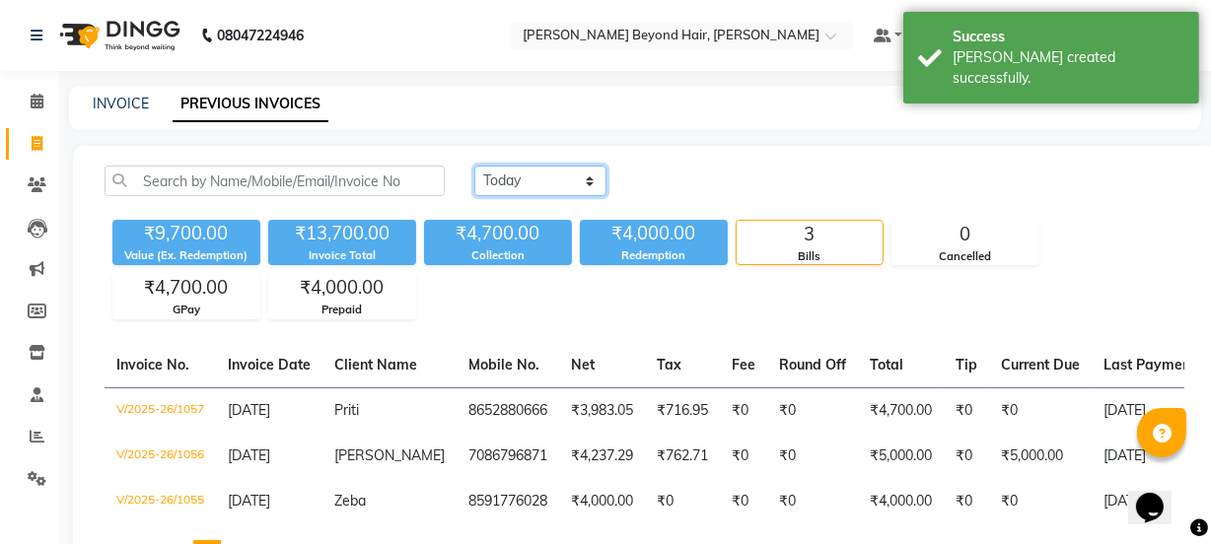
click at [537, 181] on select "[DATE] [DATE] Custom Range" at bounding box center [540, 181] width 132 height 31
select select "range"
click at [474, 166] on select "[DATE] [DATE] Custom Range" at bounding box center [540, 181] width 132 height 31
click at [129, 106] on link "INVOICE" at bounding box center [121, 104] width 56 height 18
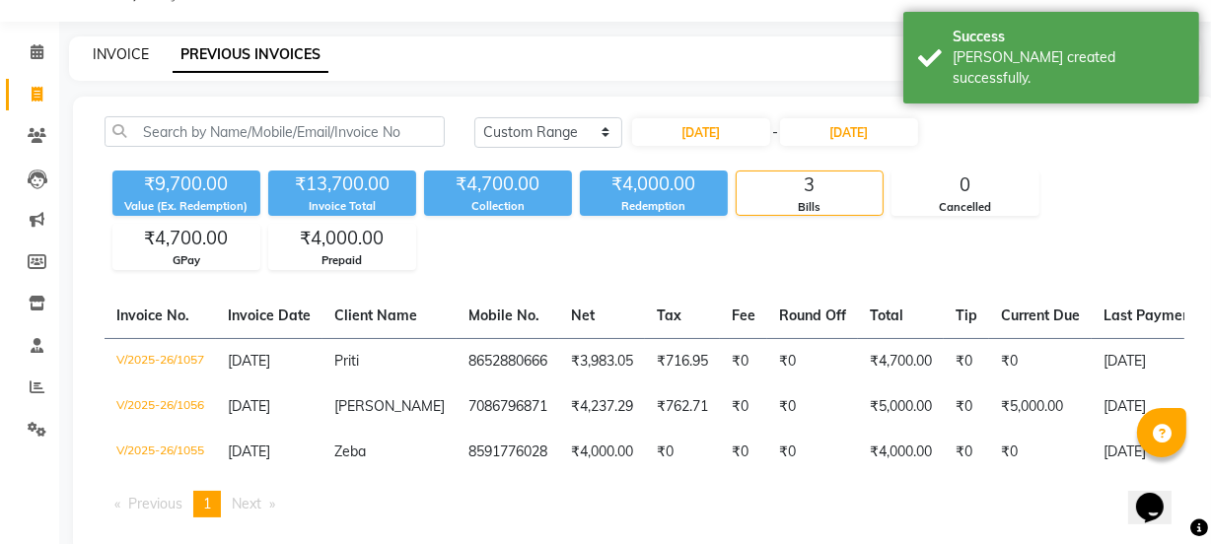
select select "service"
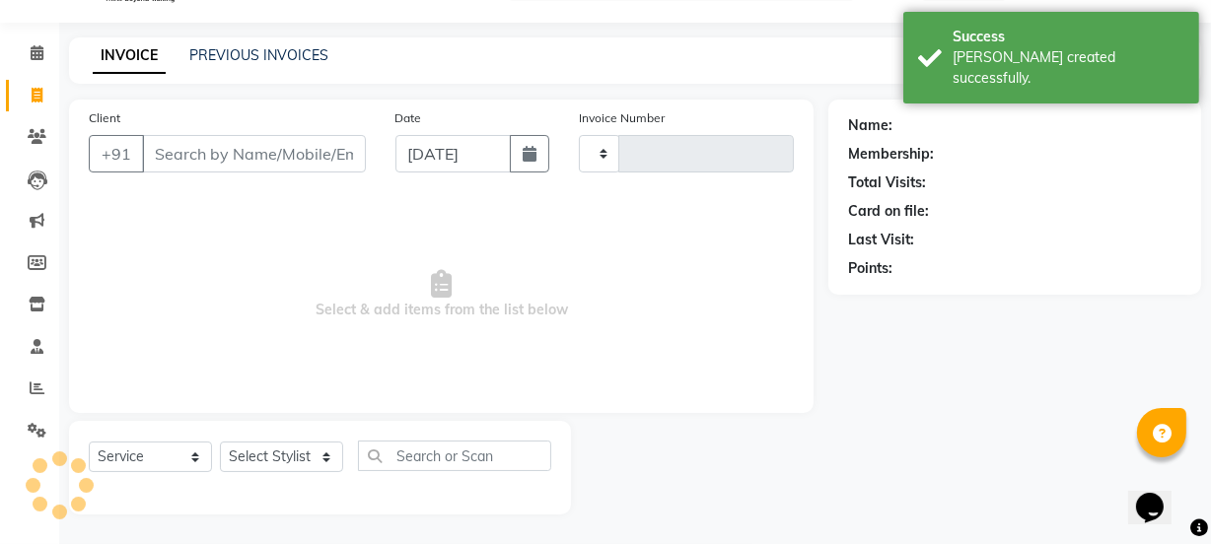
type input "1058"
select select "6352"
select select "48071"
